Goal: Obtain resource: Obtain resource

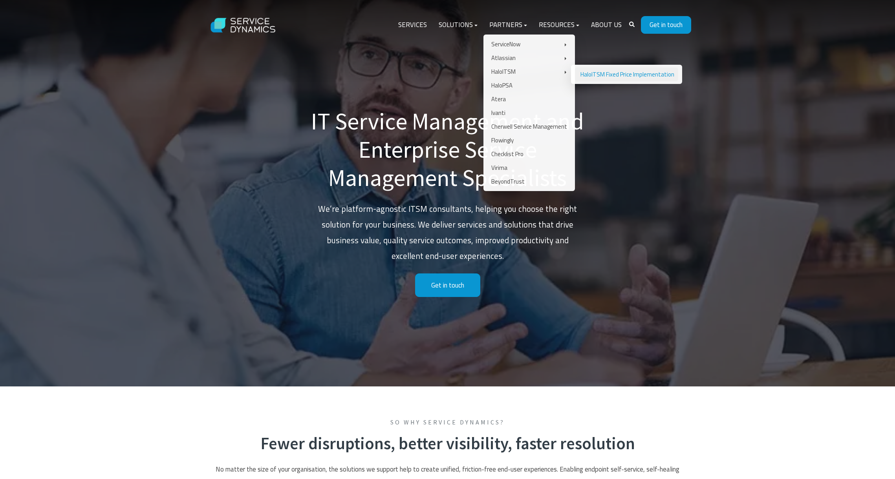
click at [601, 72] on link "HaloITSM Fixed Price Implementation" at bounding box center [626, 75] width 103 height 14
click at [592, 73] on link "HaloITSM Fixed Price Implementation" at bounding box center [626, 75] width 103 height 14
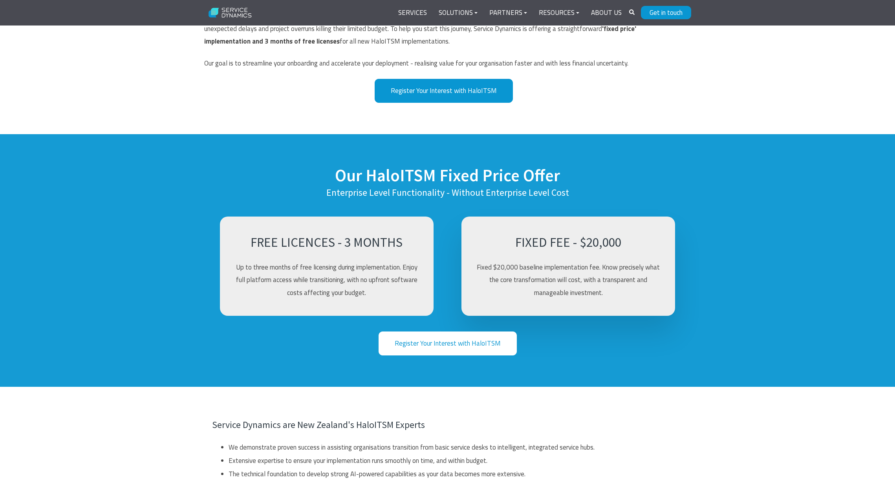
scroll to position [612, 0]
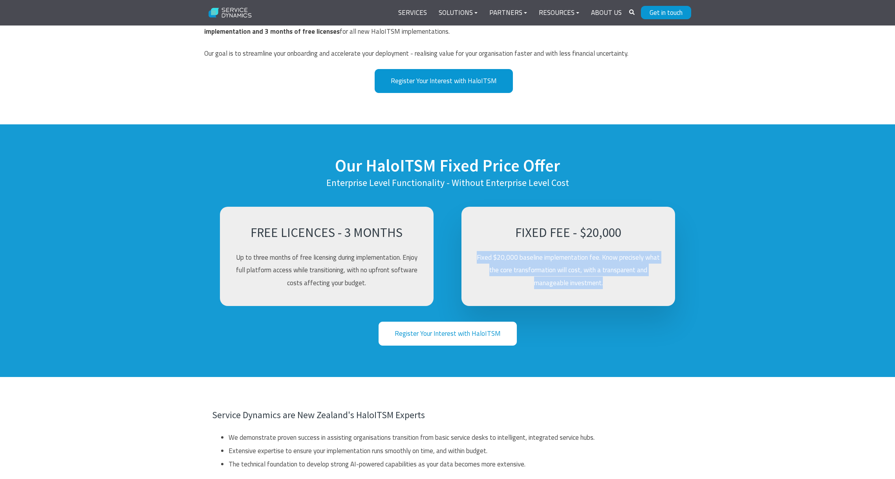
drag, startPoint x: 477, startPoint y: 257, endPoint x: 630, endPoint y: 287, distance: 155.6
click at [664, 281] on div "FIXED FEE - $20,000 Fixed $20,000 baseline implementation fee. Know precisely w…" at bounding box center [568, 256] width 214 height 99
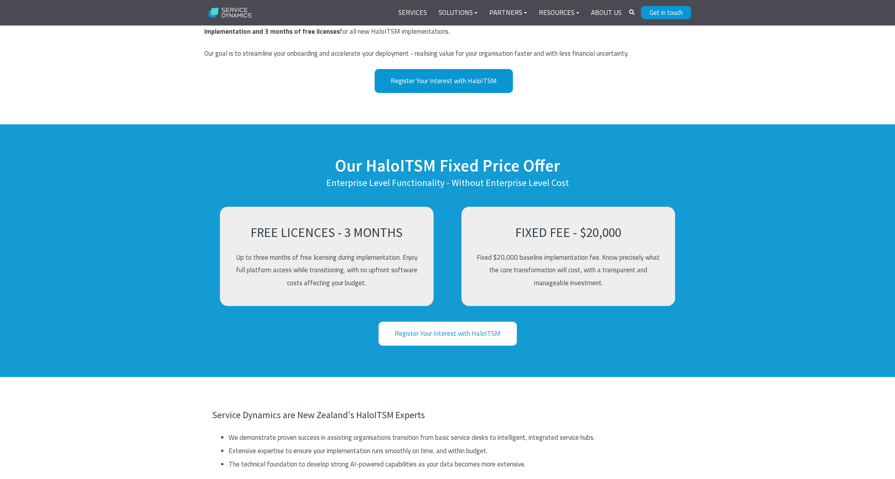
click at [457, 290] on div "FIXED FEE - $20,000 Fixed $20,000 baseline implementation fee. Know precisely w…" at bounding box center [568, 253] width 230 height 108
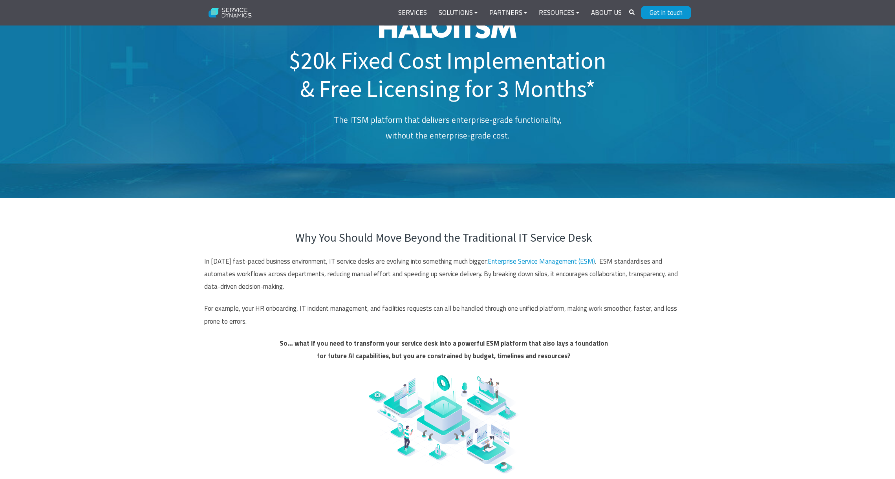
scroll to position [0, 0]
